Goal: Transaction & Acquisition: Purchase product/service

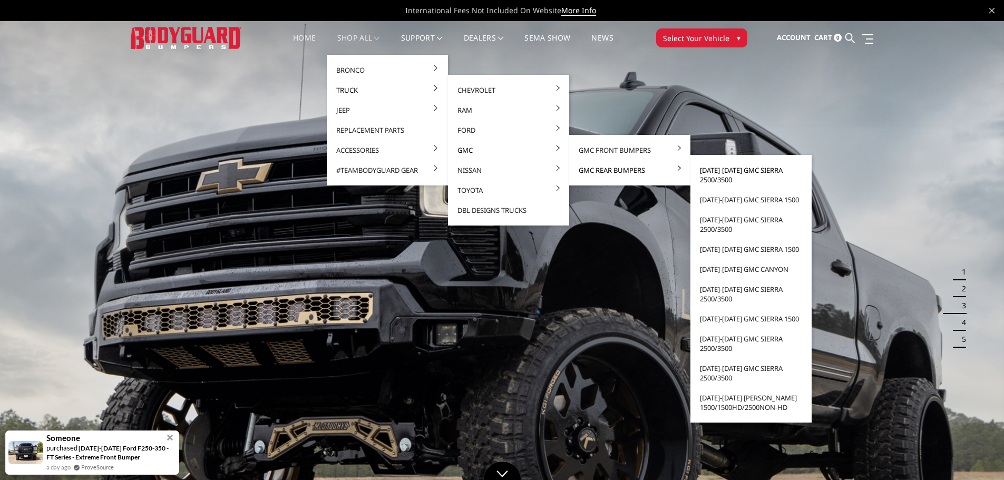
click at [735, 168] on link "[DATE]-[DATE] GMC Sierra 2500/3500" at bounding box center [750, 174] width 113 height 29
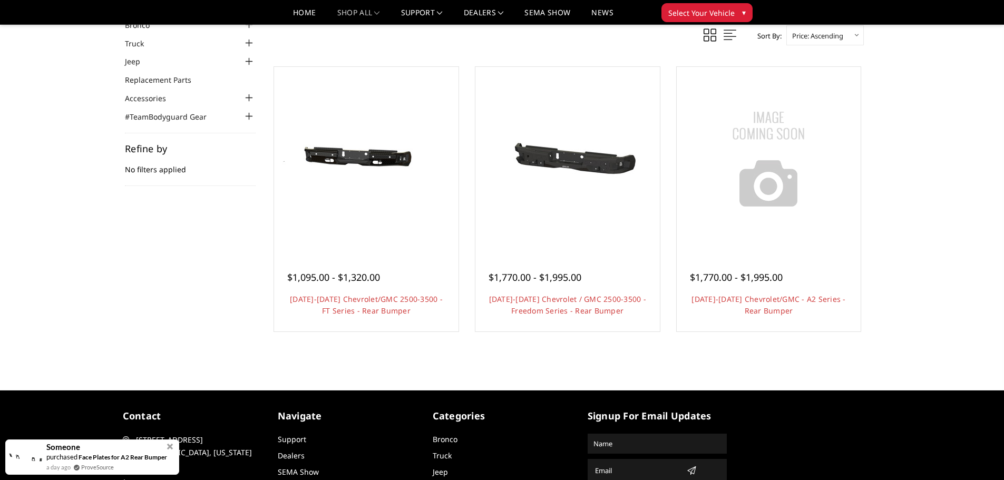
scroll to position [88, 0]
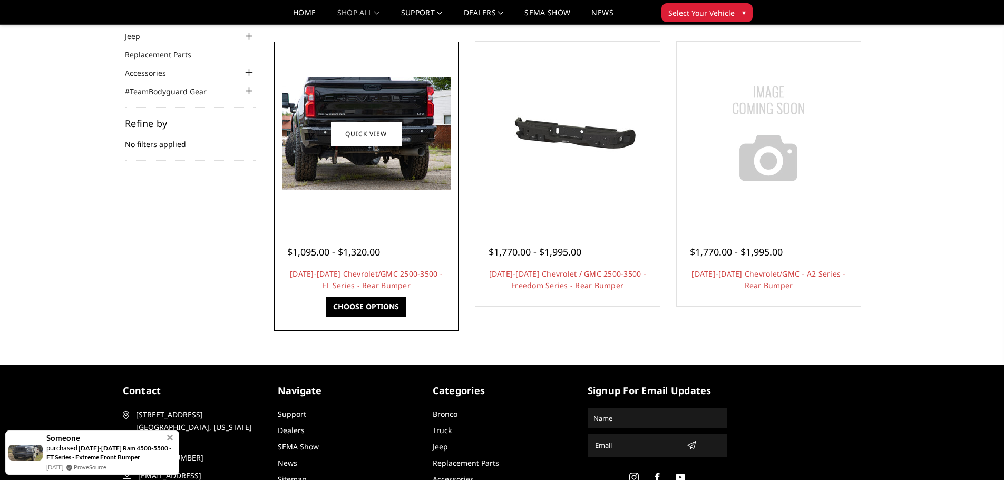
click at [319, 137] on img at bounding box center [366, 133] width 169 height 112
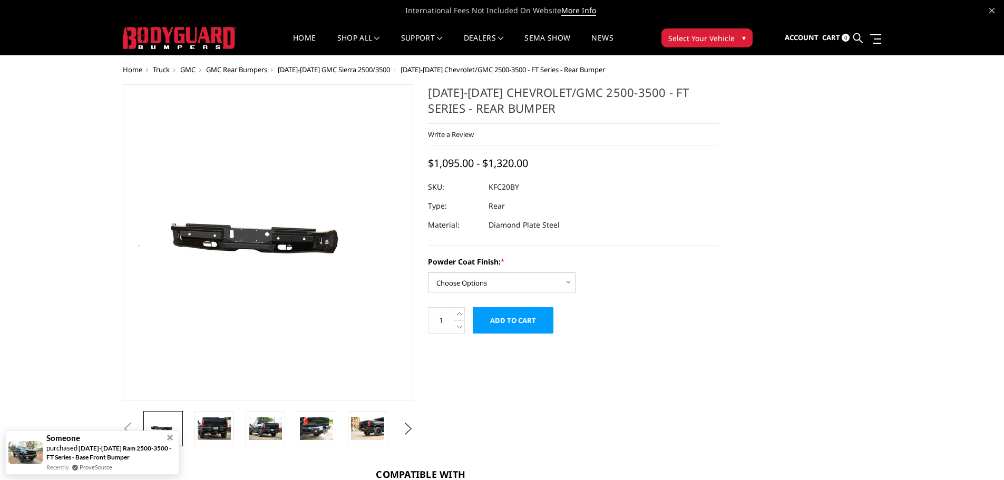
click at [258, 247] on img at bounding box center [281, 242] width 674 height 321
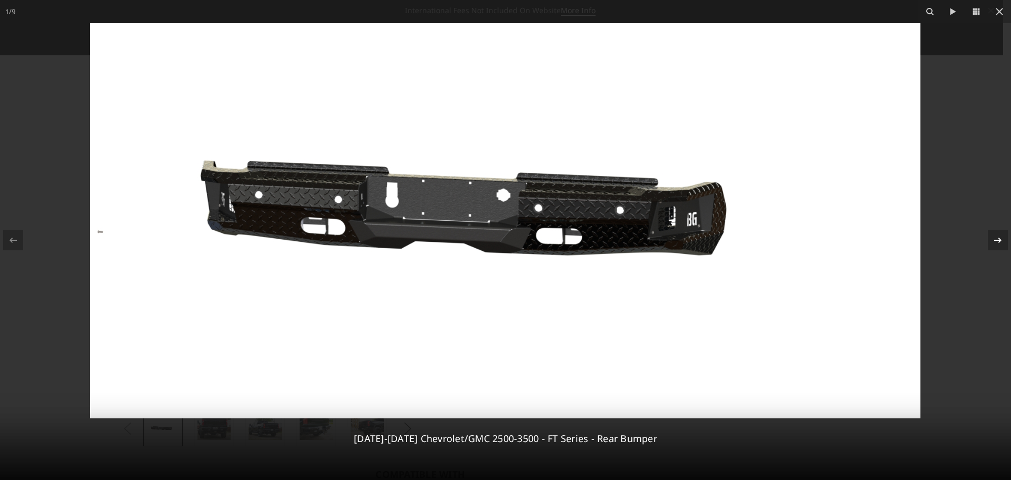
click at [996, 241] on icon at bounding box center [998, 240] width 13 height 13
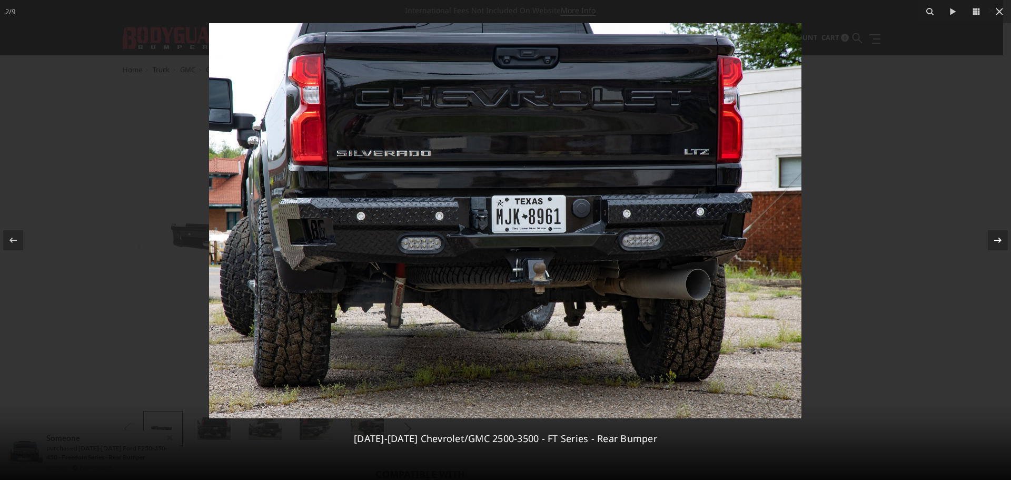
click at [997, 241] on icon at bounding box center [998, 240] width 13 height 13
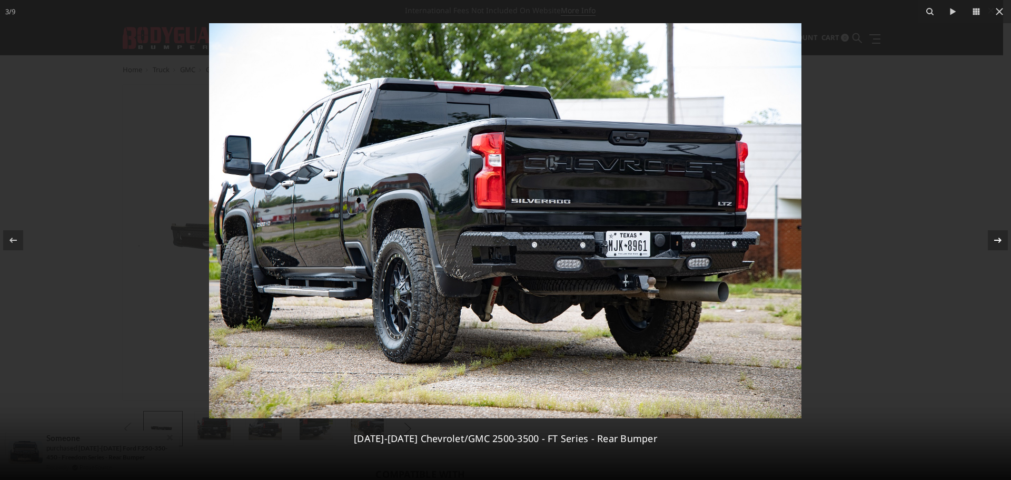
click at [997, 241] on icon at bounding box center [998, 240] width 13 height 13
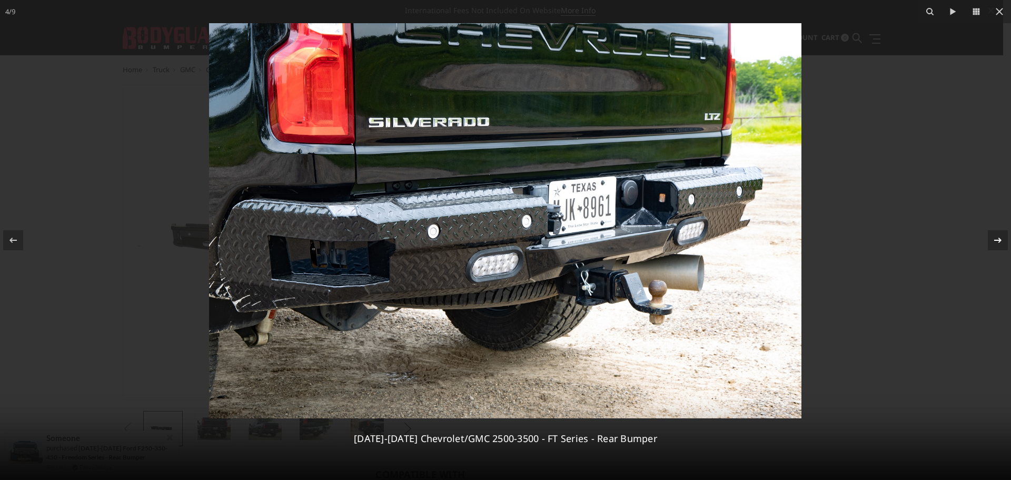
click at [997, 241] on icon at bounding box center [998, 240] width 13 height 13
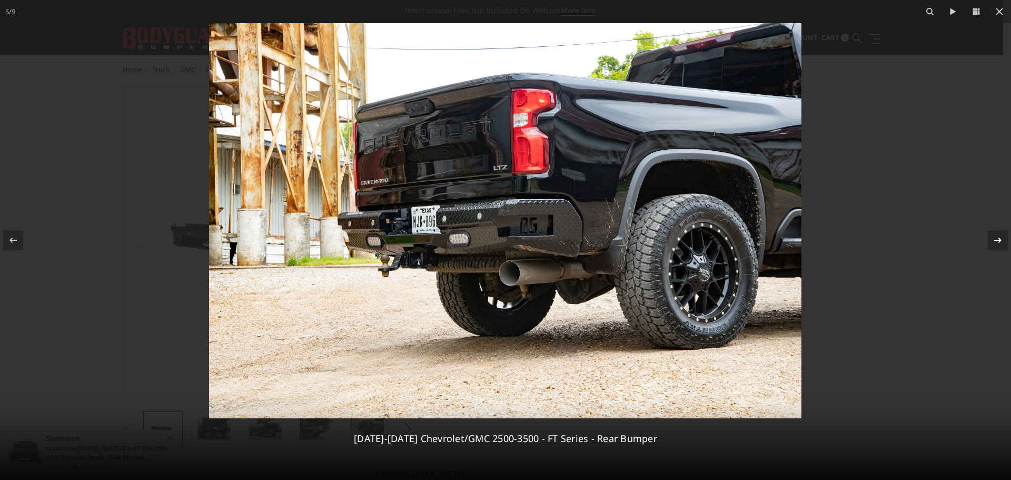
click at [997, 241] on icon at bounding box center [998, 240] width 13 height 13
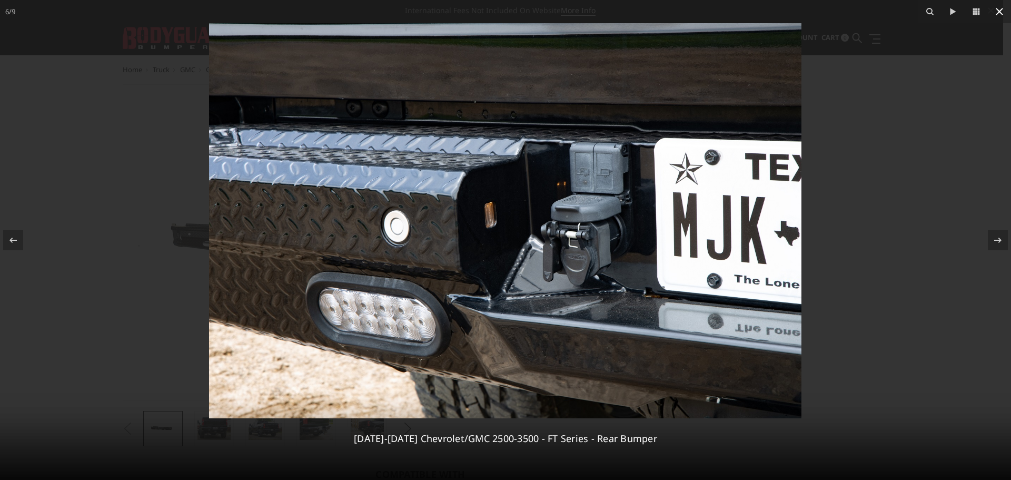
click at [999, 9] on icon at bounding box center [1000, 11] width 13 height 13
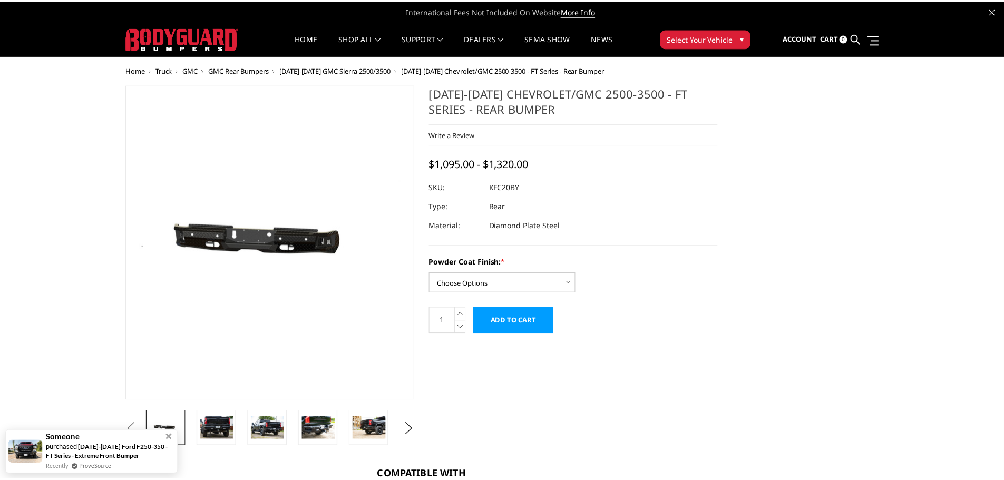
scroll to position [0, 151]
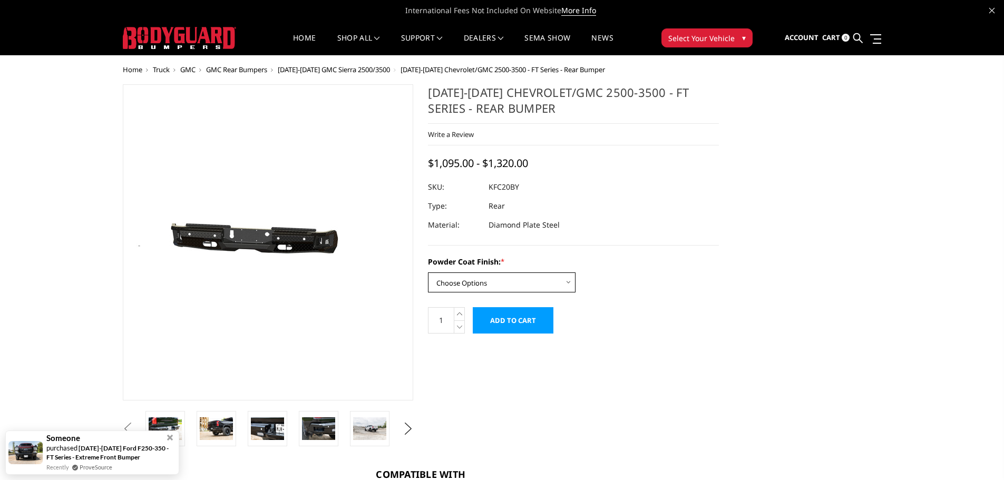
click at [480, 281] on select "Choose Options Bare Metal Gloss Black Powder Coat Textured Black Powder Coat" at bounding box center [501, 282] width 147 height 20
select select "3419"
click at [428, 272] on select "Choose Options Bare Metal Gloss Black Powder Coat Textured Black Powder Coat" at bounding box center [501, 282] width 147 height 20
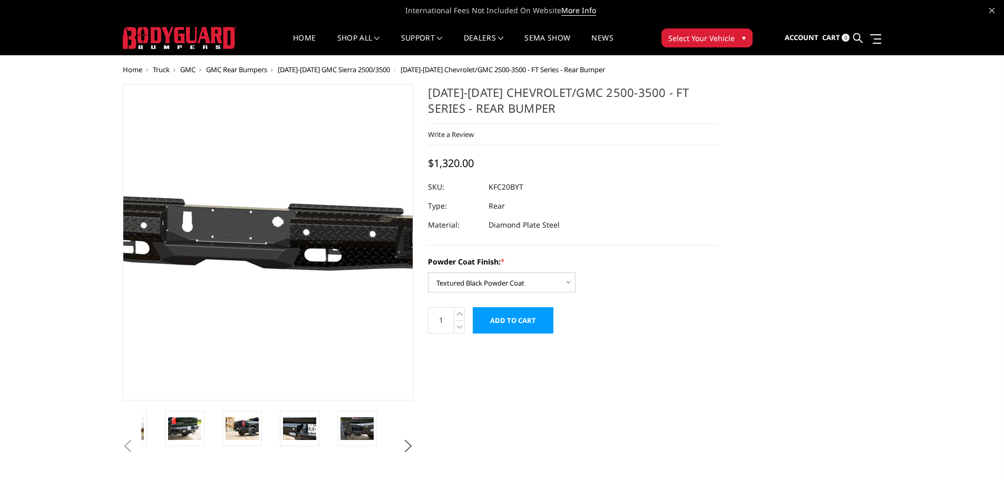
click at [260, 251] on img at bounding box center [279, 242] width 674 height 321
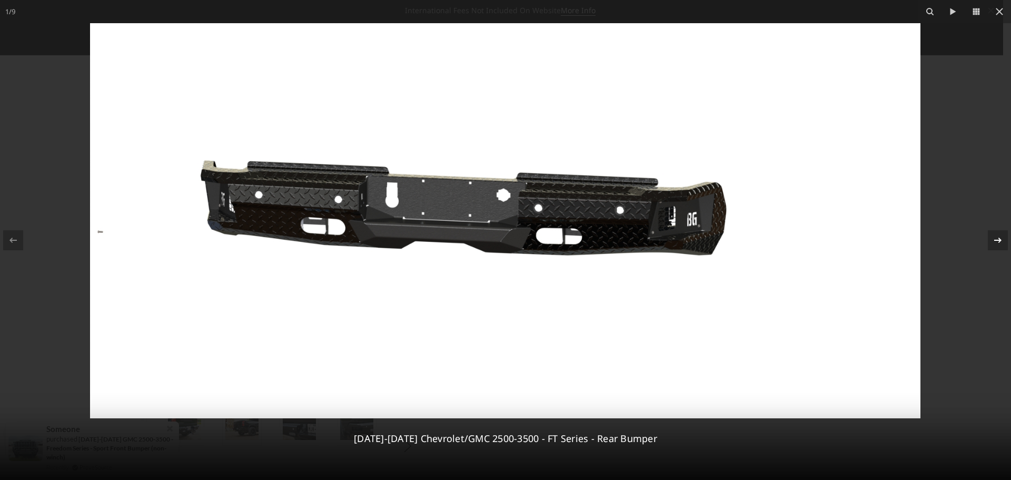
click at [992, 244] on icon at bounding box center [998, 240] width 13 height 13
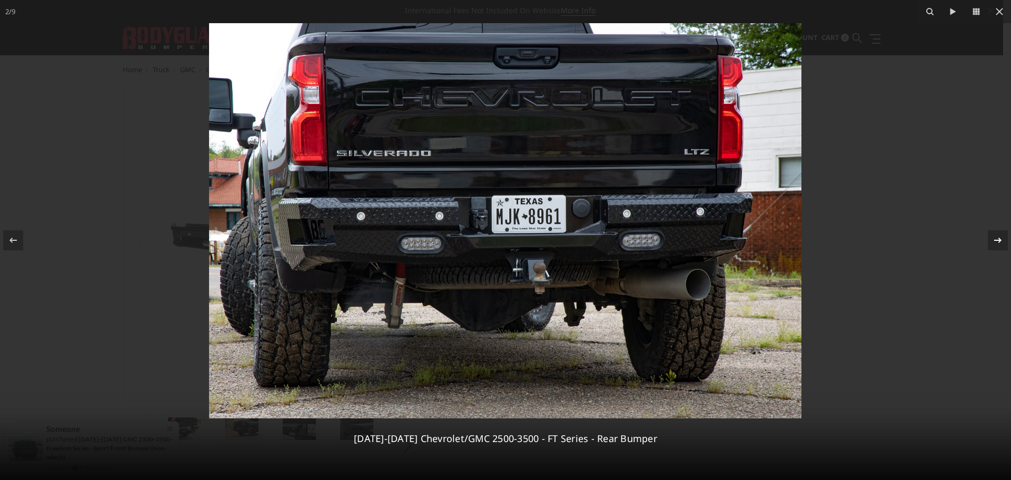
click at [993, 242] on icon at bounding box center [998, 240] width 13 height 13
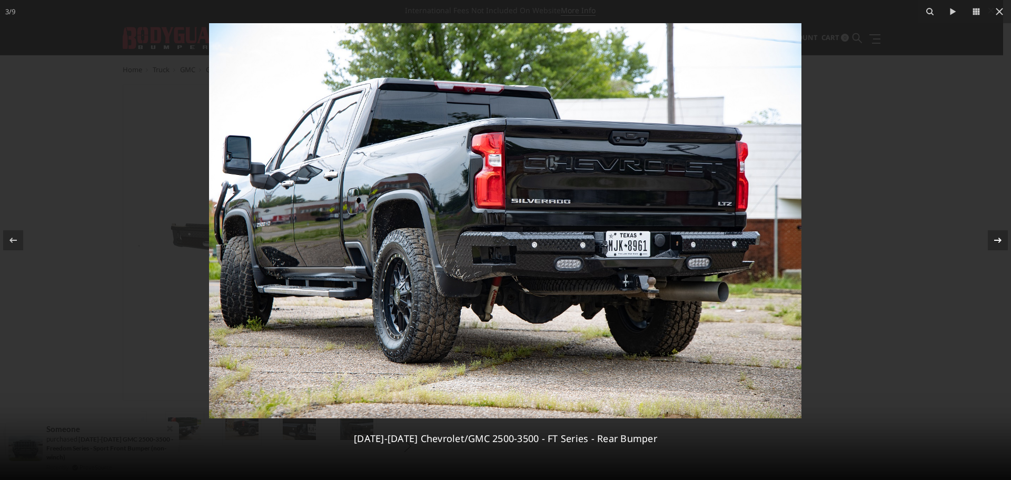
click at [987, 235] on button at bounding box center [993, 240] width 37 height 53
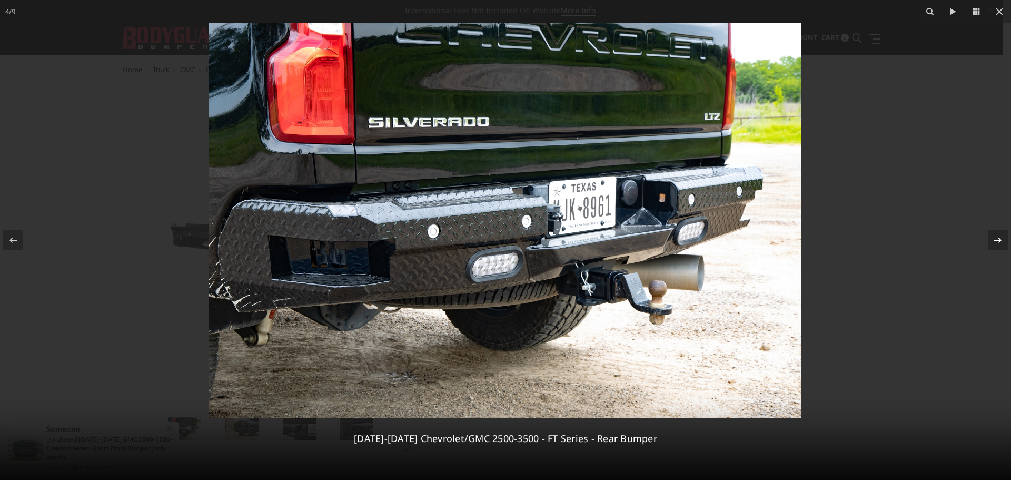
click at [996, 238] on icon at bounding box center [998, 240] width 13 height 13
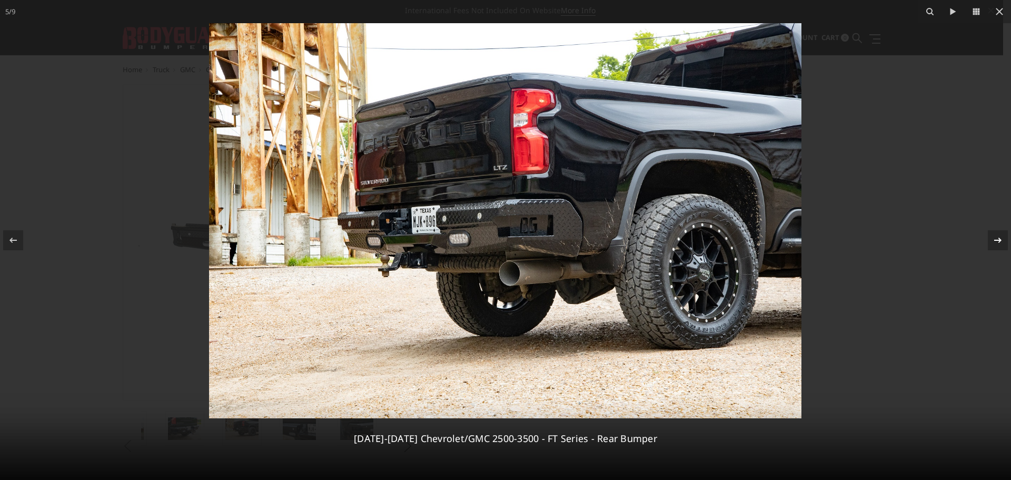
click at [996, 238] on icon at bounding box center [998, 240] width 13 height 13
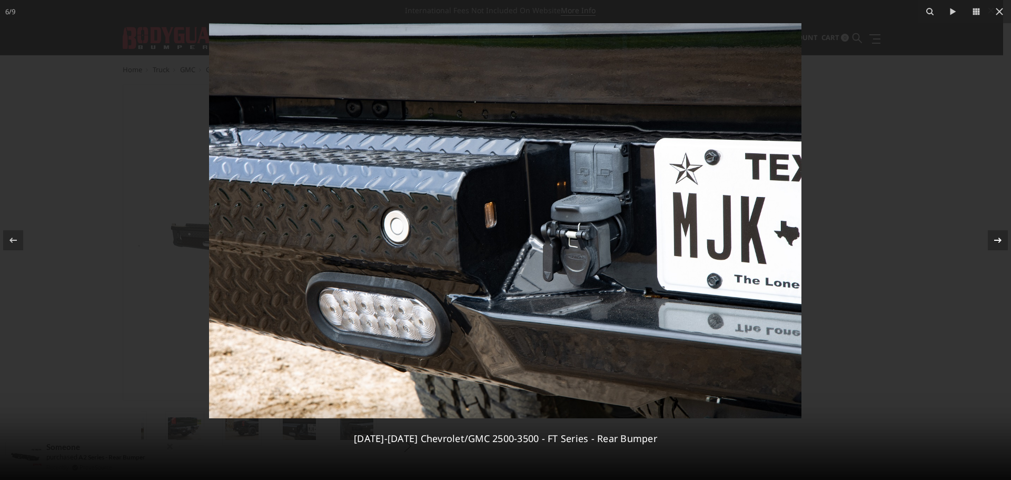
click at [996, 238] on icon at bounding box center [998, 240] width 13 height 13
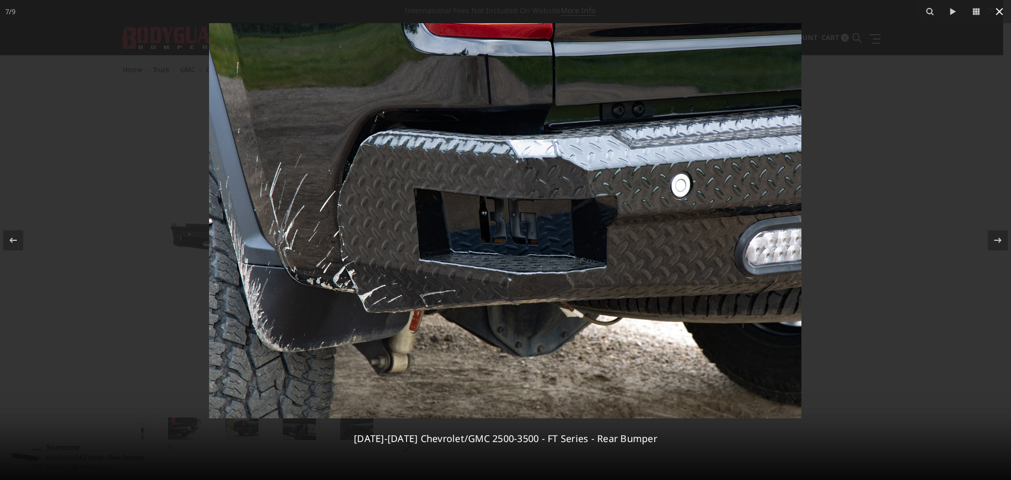
click at [1000, 12] on icon at bounding box center [999, 11] width 7 height 7
